Goal: Entertainment & Leisure: Consume media (video, audio)

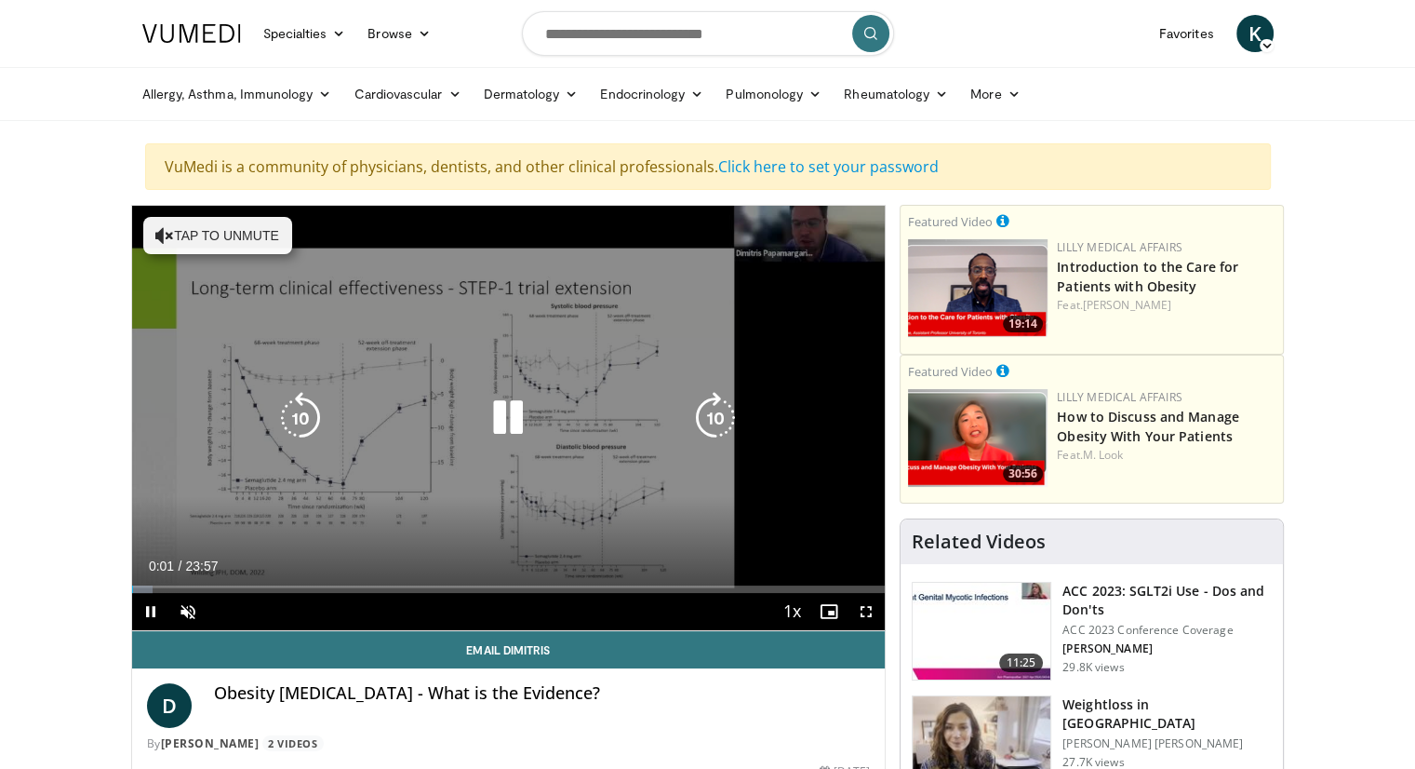
click at [509, 420] on icon "Video Player" at bounding box center [508, 418] width 52 height 52
click at [256, 236] on button "Tap to unmute" at bounding box center [217, 235] width 149 height 37
click at [509, 410] on icon "Video Player" at bounding box center [508, 418] width 52 height 52
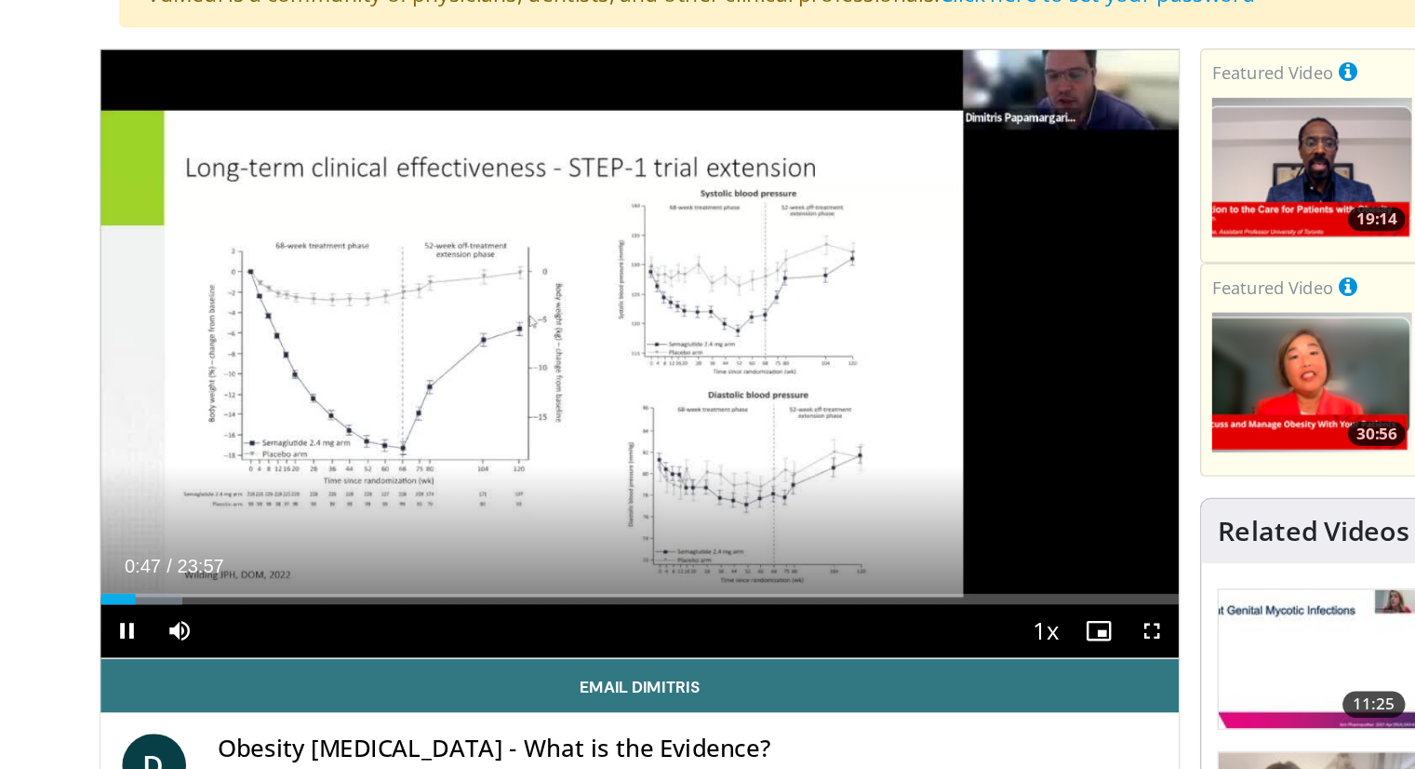
scroll to position [1, 0]
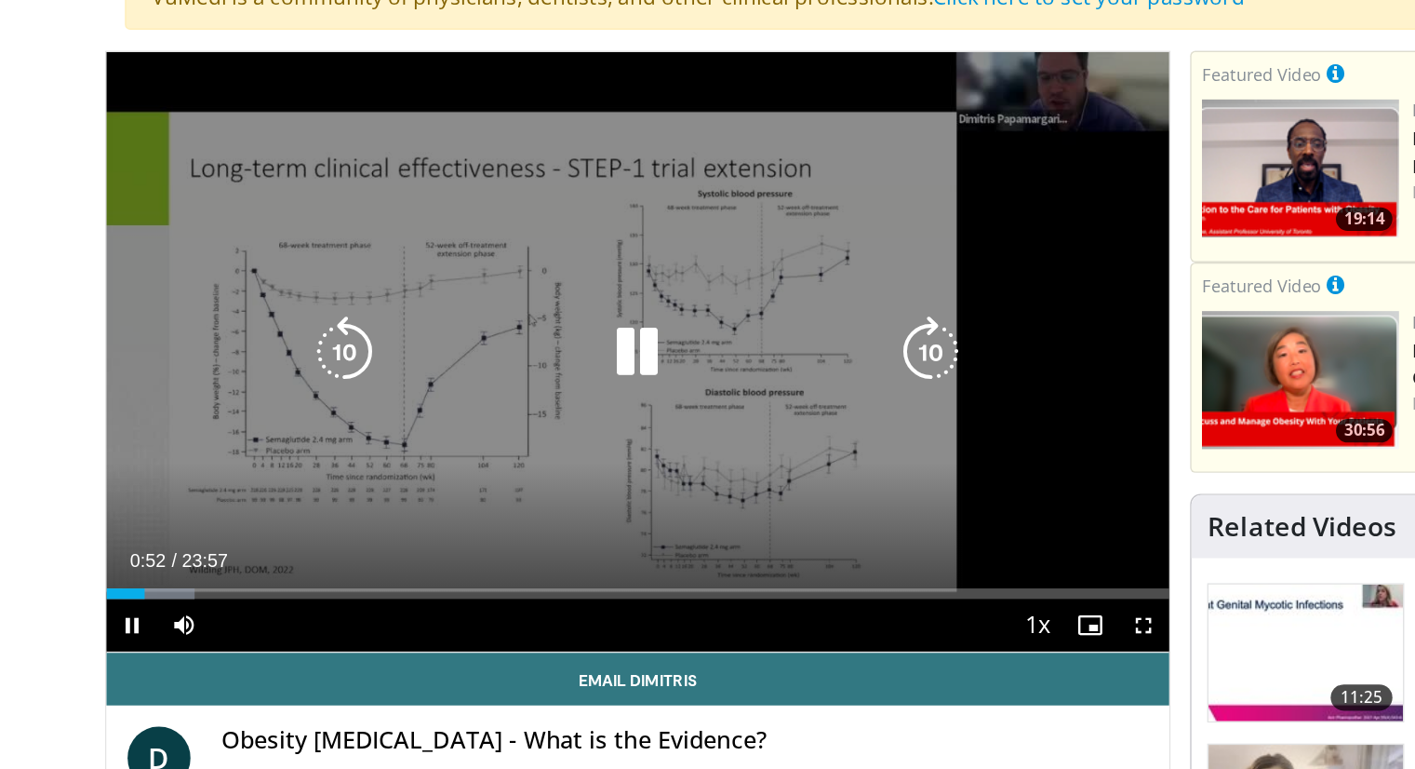
click at [507, 427] on icon "Video Player" at bounding box center [508, 417] width 52 height 52
click at [503, 422] on icon "Video Player" at bounding box center [508, 417] width 52 height 52
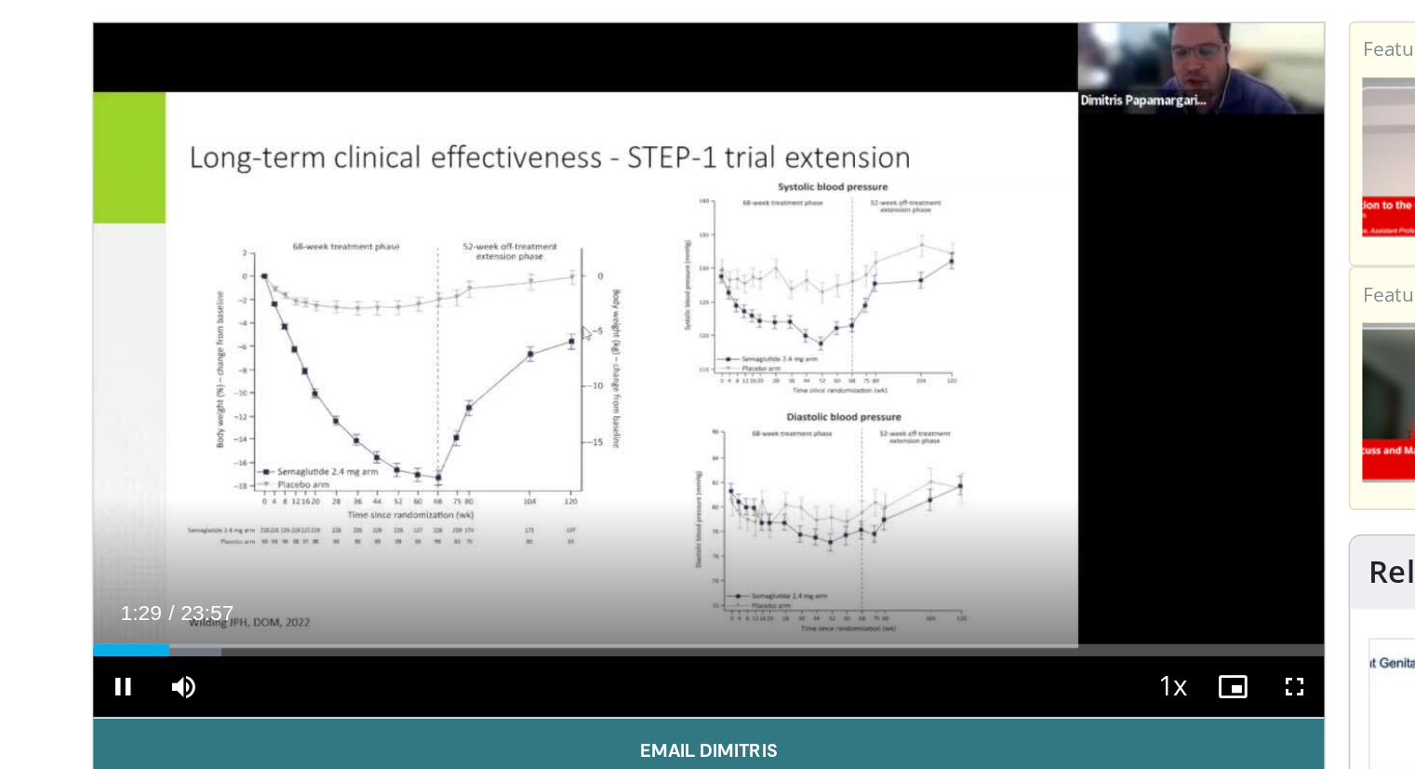
scroll to position [0, 0]
